Goal: Transaction & Acquisition: Purchase product/service

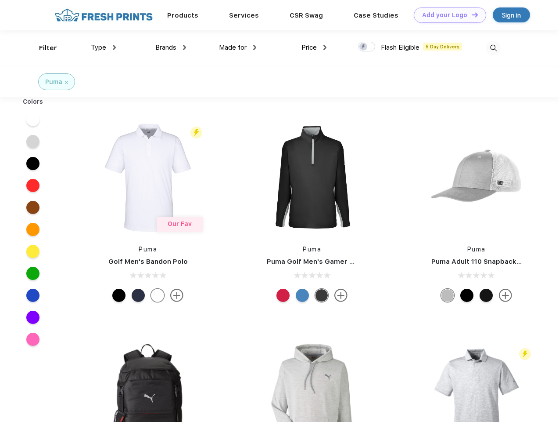
scroll to position [0, 0]
click at [447, 15] on link "Add your Logo Design Tool" at bounding box center [450, 14] width 72 height 15
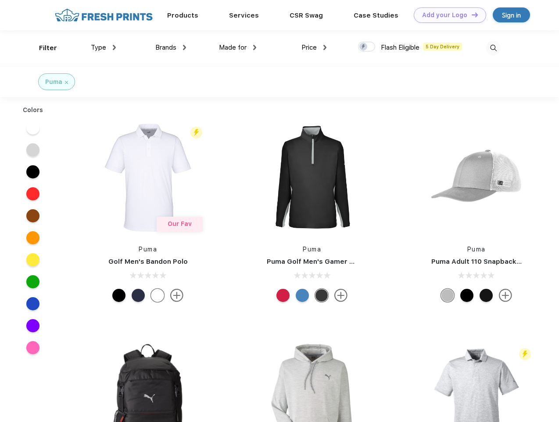
click at [0, 0] on div "Design Tool" at bounding box center [0, 0] width 0 height 0
click at [471, 14] on link "Add your Logo Design Tool" at bounding box center [450, 14] width 72 height 15
click at [42, 48] on div "Filter" at bounding box center [48, 48] width 18 height 10
click at [104, 47] on span "Type" at bounding box center [98, 47] width 15 height 8
click at [171, 47] on span "Brands" at bounding box center [165, 47] width 21 height 8
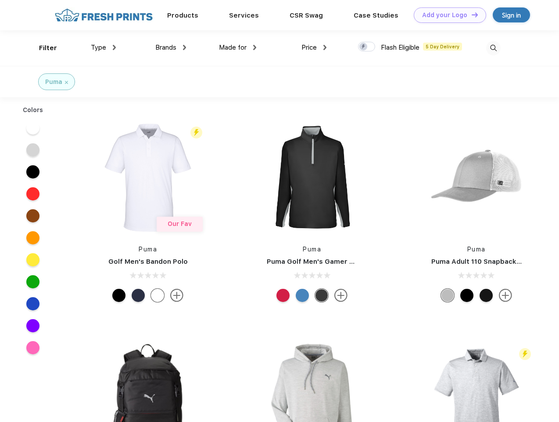
click at [238, 47] on span "Made for" at bounding box center [233, 47] width 28 height 8
click at [314, 47] on span "Price" at bounding box center [309, 47] width 15 height 8
click at [367, 47] on div at bounding box center [366, 47] width 17 height 10
click at [364, 47] on input "checkbox" at bounding box center [361, 44] width 6 height 6
click at [494, 48] on img at bounding box center [494, 48] width 14 height 14
